Goal: Find specific page/section: Find specific page/section

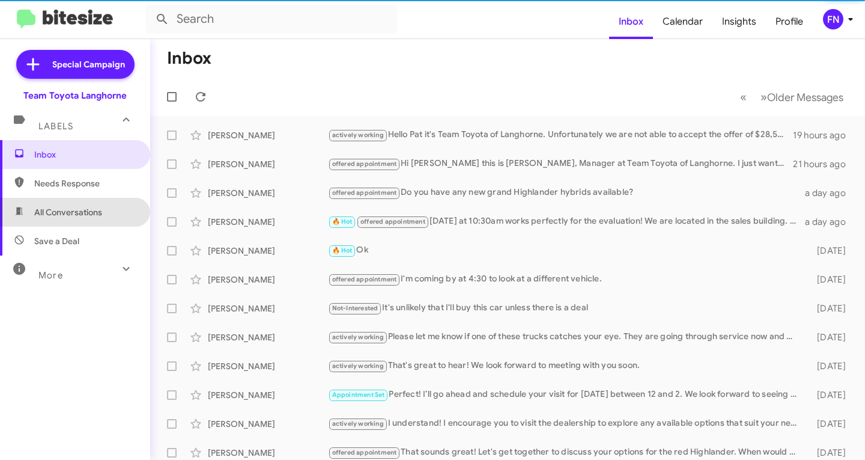
click at [77, 216] on span "All Conversations" at bounding box center [68, 212] width 68 height 12
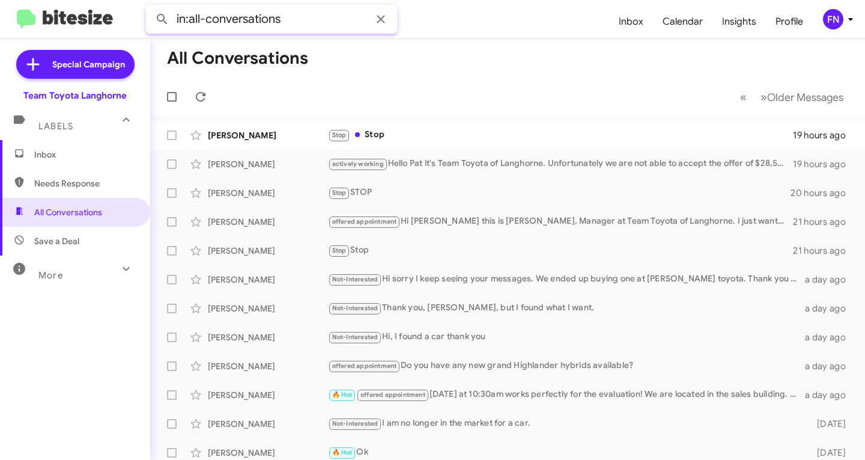
click at [303, 17] on input "in:all-conversations" at bounding box center [271, 19] width 252 height 29
click at [150, 7] on button at bounding box center [162, 19] width 24 height 24
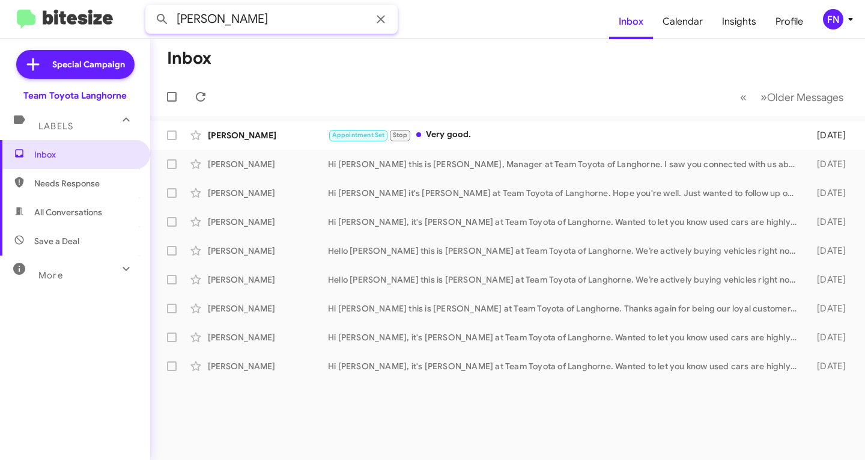
drag, startPoint x: 238, startPoint y: 18, endPoint x: -39, endPoint y: 35, distance: 277.6
click at [0, 35] on html "[PERSON_NAME] Inbox Calendar Insights Profile FN Special Campaign Team Toyota L…" at bounding box center [432, 230] width 865 height 460
click at [150, 7] on button at bounding box center [162, 19] width 24 height 24
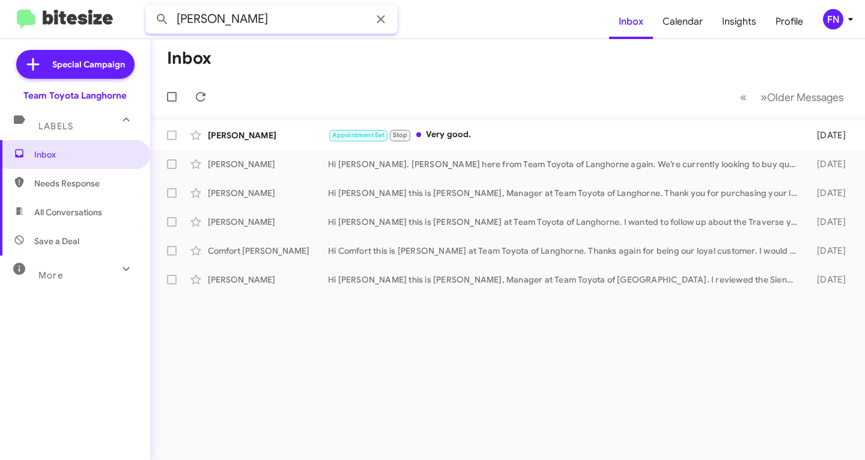
drag, startPoint x: 274, startPoint y: 20, endPoint x: -136, endPoint y: 39, distance: 410.3
click at [0, 39] on html "[PERSON_NAME] Inbox Calendar Insights Profile FN Special Campaign Team Toyota L…" at bounding box center [432, 230] width 865 height 460
type input "mich"
click at [150, 7] on button at bounding box center [162, 19] width 24 height 24
